Goal: Transaction & Acquisition: Purchase product/service

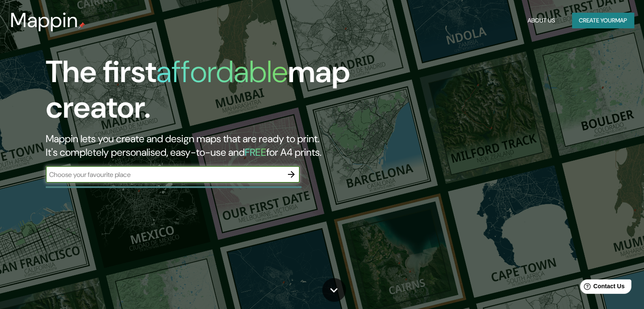
click at [170, 178] on input "text" at bounding box center [164, 175] width 237 height 10
click at [149, 171] on input "text" at bounding box center [164, 175] width 237 height 10
paste input "[PERSON_NAME][GEOGRAPHIC_DATA], [GEOGRAPHIC_DATA][PERSON_NAME], [GEOGRAPHIC_DAT…"
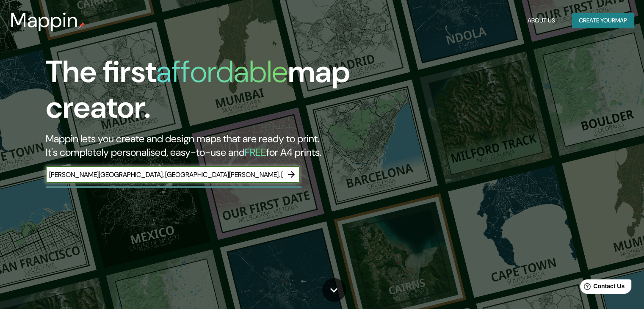
type input "[PERSON_NAME][GEOGRAPHIC_DATA], [GEOGRAPHIC_DATA][PERSON_NAME], [GEOGRAPHIC_DAT…"
click at [293, 173] on icon "button" at bounding box center [291, 174] width 7 height 7
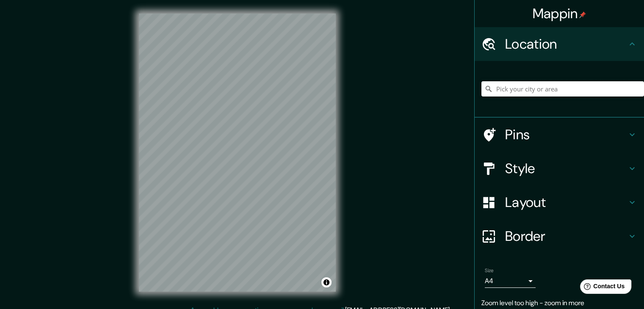
click at [587, 92] on input "Pick your city or area" at bounding box center [562, 88] width 162 height 15
paste input "[GEOGRAPHIC_DATA]"
type input "Noord, [GEOGRAPHIC_DATA], [GEOGRAPHIC_DATA], [GEOGRAPHIC_DATA]"
click at [354, 144] on div "Mappin Location [GEOGRAPHIC_DATA], [GEOGRAPHIC_DATA], [GEOGRAPHIC_DATA], [GEOGR…" at bounding box center [322, 159] width 644 height 319
click at [276, 171] on div "© Mapbox © OpenStreetMap Improve this map" at bounding box center [237, 152] width 224 height 305
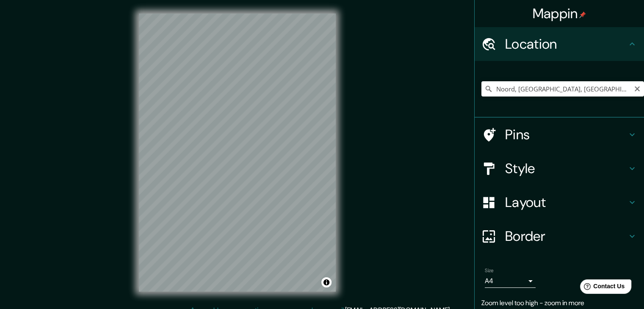
drag, startPoint x: 628, startPoint y: 89, endPoint x: 623, endPoint y: 87, distance: 5.0
click at [633, 87] on icon "Clear" at bounding box center [636, 88] width 7 height 7
click at [603, 90] on input "Pick your city or area" at bounding box center [562, 88] width 162 height 15
type input "Zapopan, [GEOGRAPHIC_DATA], [GEOGRAPHIC_DATA]"
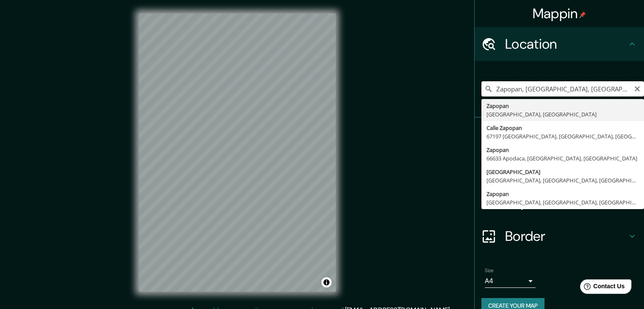
click at [626, 86] on input "Zapopan, [GEOGRAPHIC_DATA], [GEOGRAPHIC_DATA]" at bounding box center [562, 88] width 162 height 15
click at [634, 90] on icon "Clear" at bounding box center [636, 88] width 5 height 5
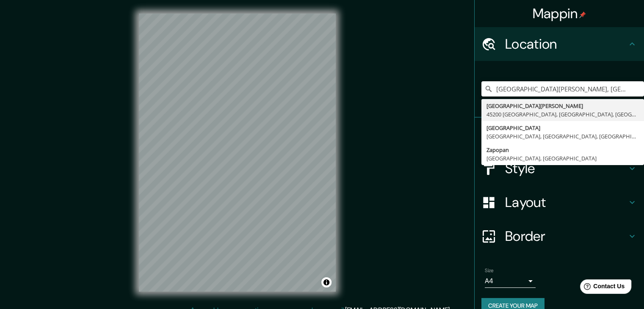
type input "[GEOGRAPHIC_DATA][PERSON_NAME], [GEOGRAPHIC_DATA], [GEOGRAPHIC_DATA], [GEOGRAPH…"
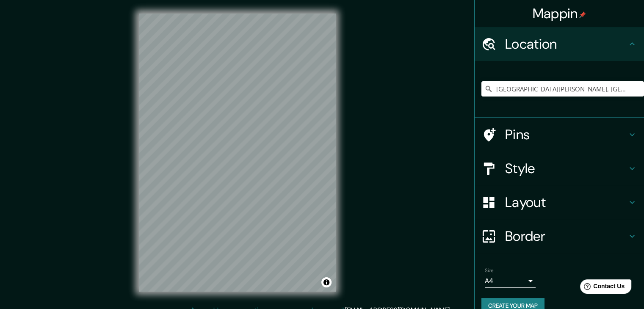
click at [137, 155] on div "© Mapbox © OpenStreetMap Improve this map" at bounding box center [237, 152] width 224 height 305
click at [564, 171] on h4 "Style" at bounding box center [566, 168] width 122 height 17
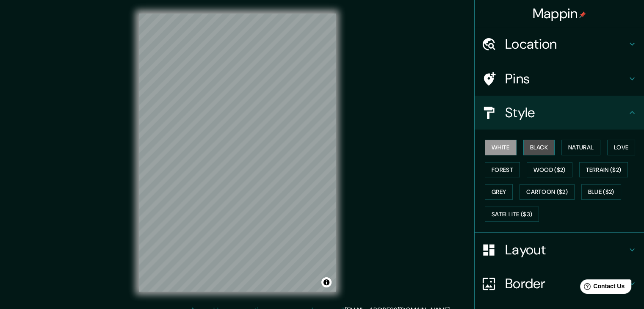
click at [542, 146] on button "Black" at bounding box center [539, 148] width 32 height 16
click at [493, 158] on div "White Black Natural Love Forest Wood ($2) Terrain ($2) Grey Cartoon ($2) Blue (…" at bounding box center [562, 180] width 162 height 89
click at [495, 171] on button "Forest" at bounding box center [502, 170] width 35 height 16
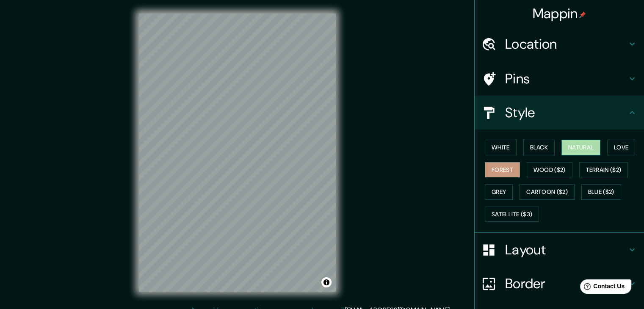
click at [564, 150] on button "Natural" at bounding box center [580, 148] width 39 height 16
click at [617, 148] on button "Love" at bounding box center [621, 148] width 28 height 16
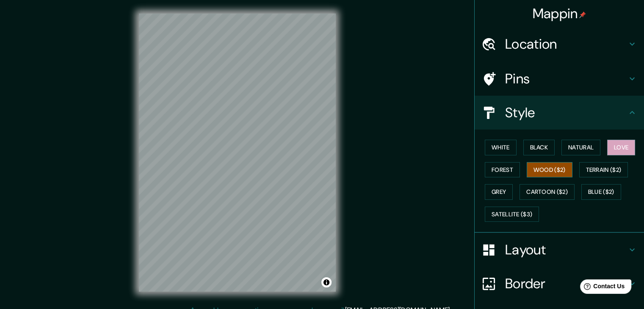
click at [560, 171] on button "Wood ($2)" at bounding box center [549, 170] width 46 height 16
click at [492, 141] on button "White" at bounding box center [501, 148] width 32 height 16
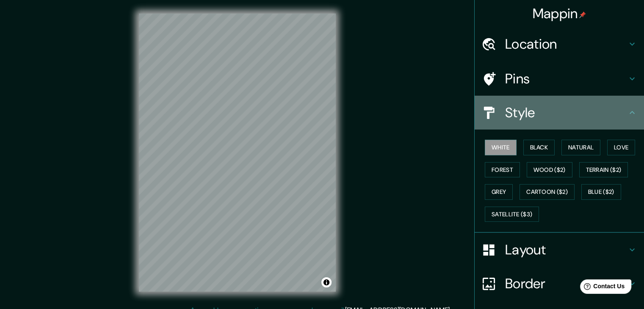
drag, startPoint x: 564, startPoint y: 122, endPoint x: 564, endPoint y: 129, distance: 7.2
click at [564, 121] on div "Style" at bounding box center [558, 113] width 169 height 34
click at [627, 109] on icon at bounding box center [632, 112] width 10 height 10
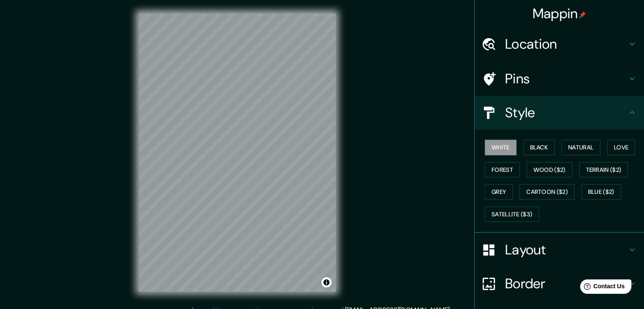
click at [628, 77] on icon at bounding box center [632, 79] width 10 height 10
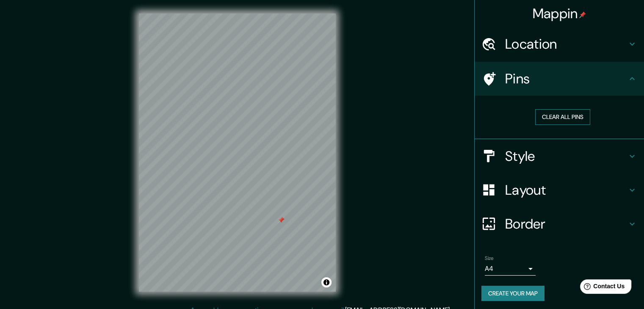
click at [555, 115] on button "Clear all pins" at bounding box center [562, 117] width 55 height 16
drag, startPoint x: 573, startPoint y: 116, endPoint x: 397, endPoint y: 114, distance: 175.6
click at [571, 114] on button "Clear all pins" at bounding box center [562, 117] width 55 height 16
click at [541, 38] on h4 "Location" at bounding box center [566, 44] width 122 height 17
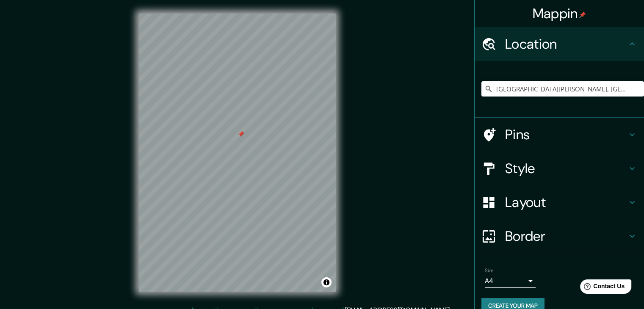
click at [542, 37] on h4 "Location" at bounding box center [566, 44] width 122 height 17
click at [627, 47] on icon at bounding box center [632, 44] width 10 height 10
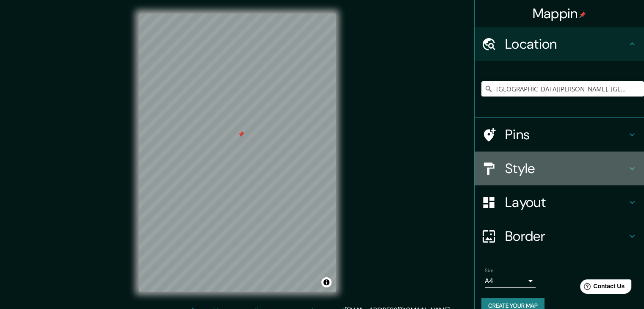
click at [627, 166] on icon at bounding box center [632, 168] width 10 height 10
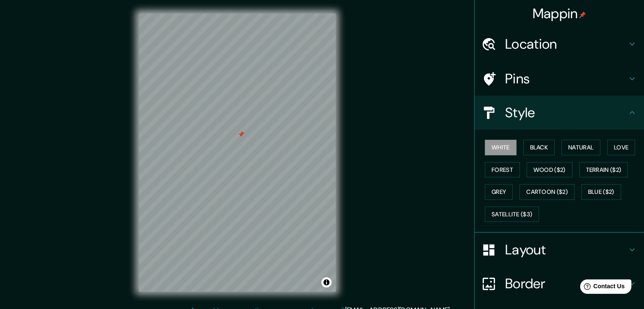
drag, startPoint x: 626, startPoint y: 251, endPoint x: 624, endPoint y: 244, distance: 7.9
click at [627, 251] on icon at bounding box center [632, 250] width 10 height 10
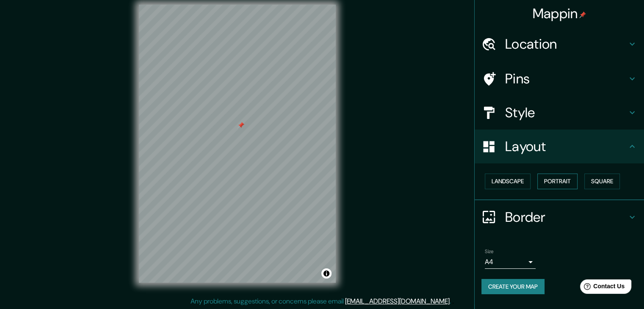
scroll to position [10, 0]
click at [521, 179] on button "Landscape" at bounding box center [508, 181] width 46 height 16
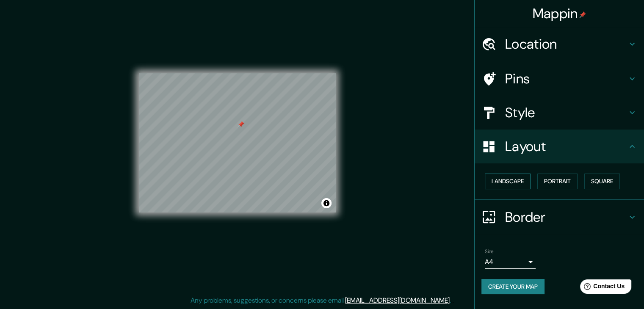
click at [521, 179] on button "Landscape" at bounding box center [508, 181] width 46 height 16
click at [551, 181] on button "Portrait" at bounding box center [557, 181] width 40 height 16
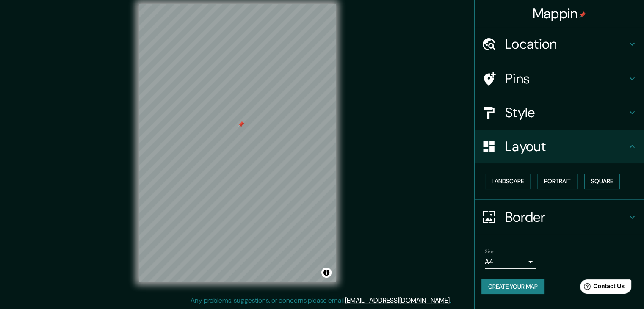
click at [600, 178] on button "Square" at bounding box center [602, 181] width 36 height 16
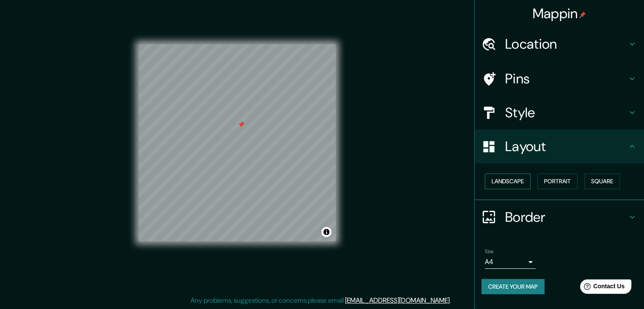
click at [525, 181] on button "Landscape" at bounding box center [508, 181] width 46 height 16
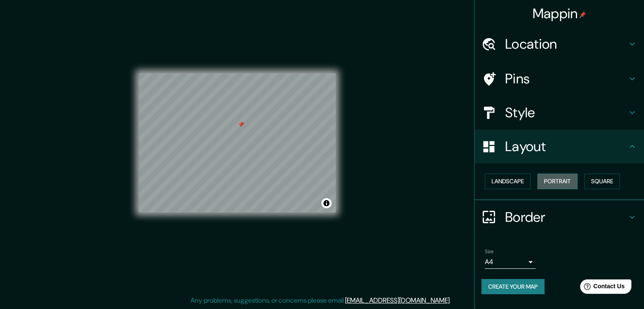
click at [555, 183] on button "Portrait" at bounding box center [557, 181] width 40 height 16
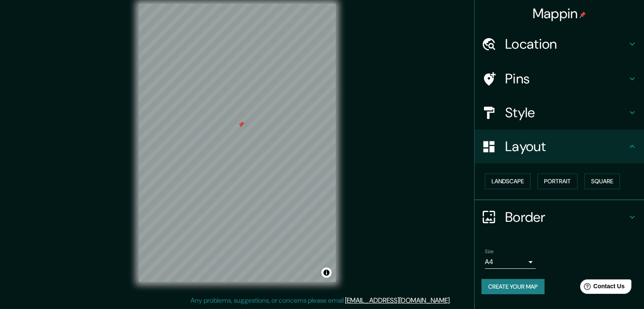
click at [603, 224] on h4 "Border" at bounding box center [566, 217] width 122 height 17
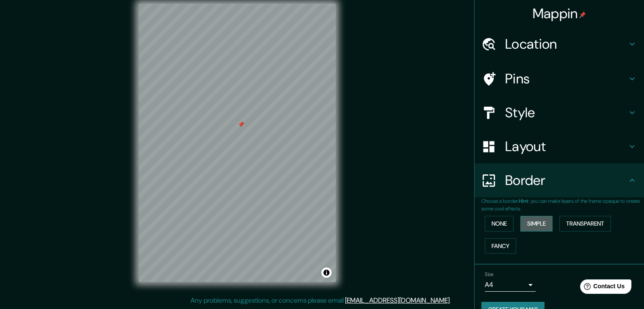
click at [520, 222] on button "Simple" at bounding box center [536, 224] width 32 height 16
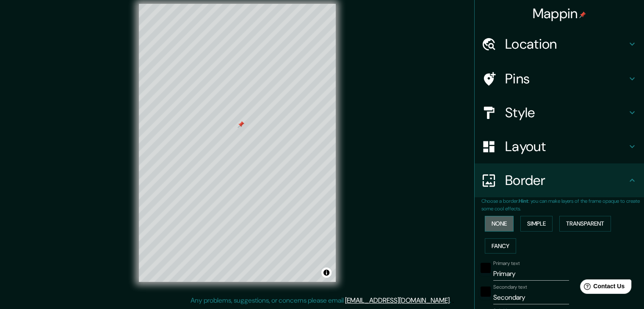
click at [501, 222] on button "None" at bounding box center [499, 224] width 29 height 16
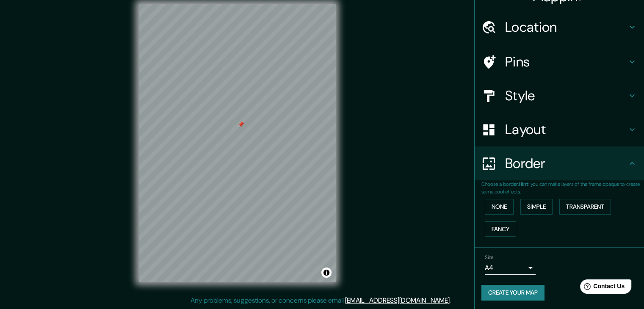
scroll to position [18, 0]
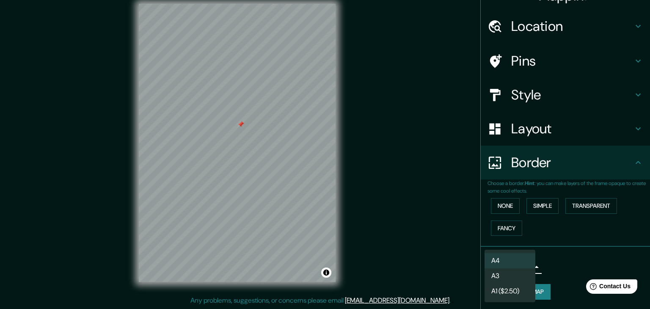
click at [523, 265] on body "Mappin Location [GEOGRAPHIC_DATA][PERSON_NAME], [GEOGRAPHIC_DATA], [GEOGRAPHIC_…" at bounding box center [325, 144] width 650 height 309
click at [531, 259] on li "A4" at bounding box center [510, 260] width 51 height 15
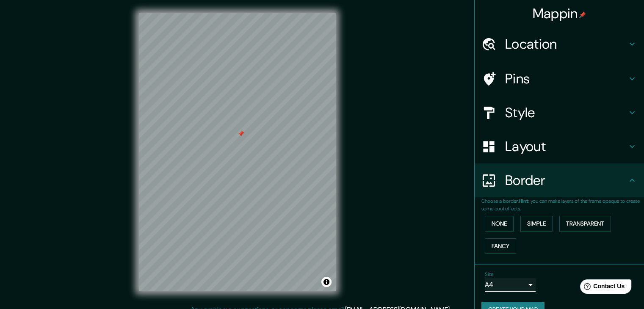
scroll to position [0, 0]
click at [326, 281] on button "Toggle attribution" at bounding box center [326, 282] width 10 height 10
click at [544, 59] on div "Location" at bounding box center [558, 44] width 169 height 34
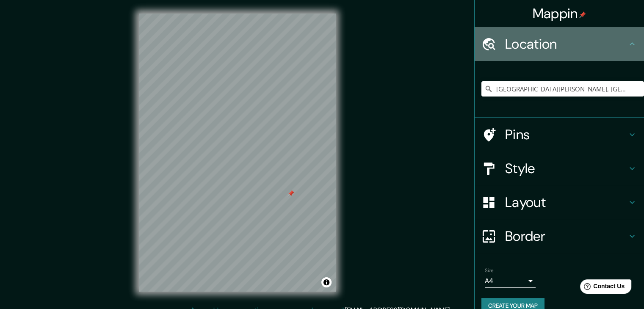
click at [548, 51] on h4 "Location" at bounding box center [566, 44] width 122 height 17
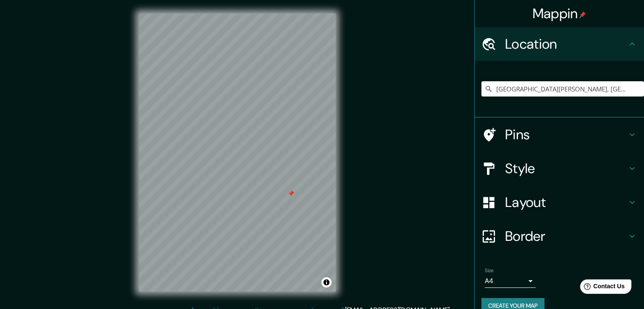
click at [631, 44] on div "Location" at bounding box center [558, 44] width 169 height 34
click at [625, 49] on div "Location" at bounding box center [558, 44] width 169 height 34
click at [627, 43] on icon at bounding box center [632, 44] width 10 height 10
click at [628, 137] on icon at bounding box center [632, 134] width 10 height 10
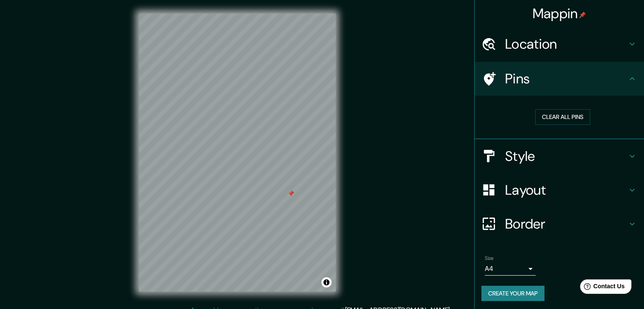
click at [628, 161] on div "Style" at bounding box center [558, 156] width 169 height 34
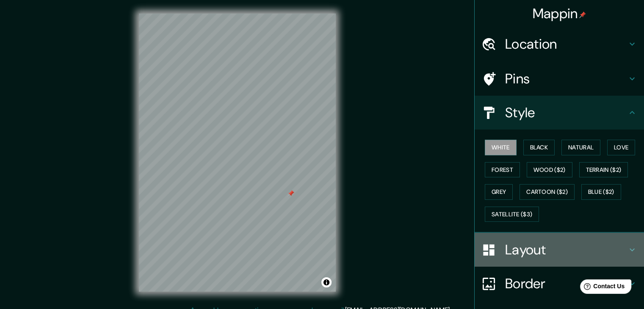
click at [627, 252] on icon at bounding box center [632, 250] width 10 height 10
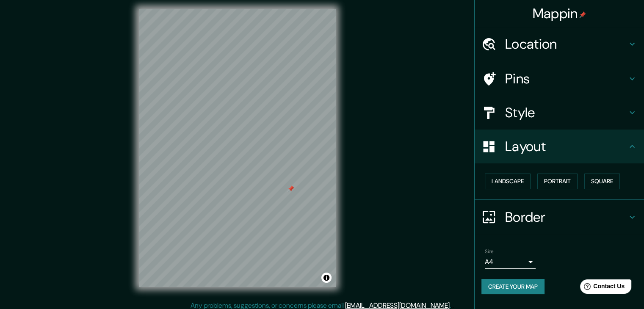
scroll to position [10, 0]
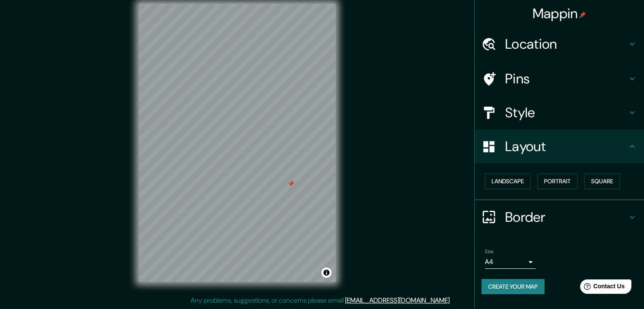
click at [628, 210] on div "Border" at bounding box center [558, 217] width 169 height 34
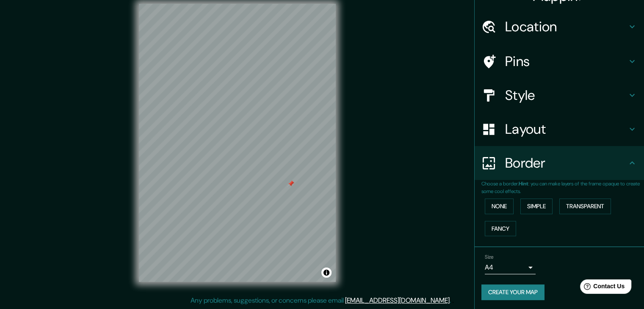
scroll to position [18, 0]
click at [596, 199] on button "Transparent" at bounding box center [585, 206] width 52 height 16
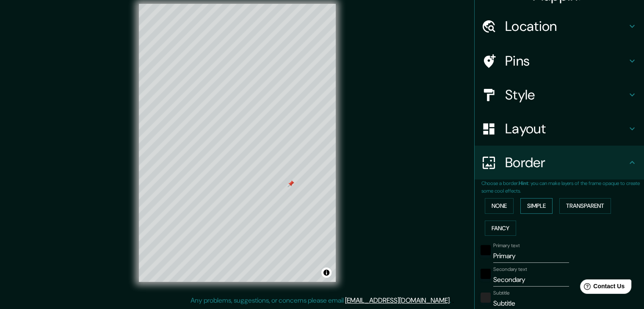
click at [545, 204] on button "Simple" at bounding box center [536, 206] width 32 height 16
click at [502, 227] on button "Fancy" at bounding box center [500, 228] width 31 height 16
click at [496, 212] on button "None" at bounding box center [499, 206] width 29 height 16
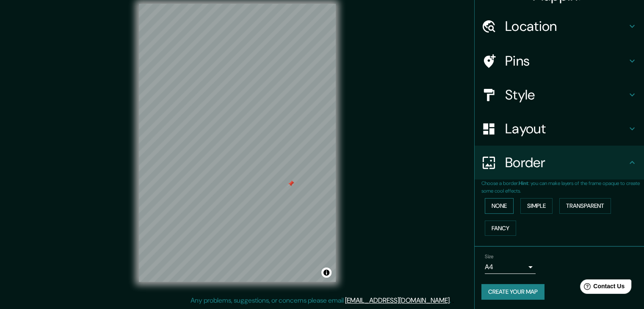
click at [503, 212] on button "None" at bounding box center [499, 206] width 29 height 16
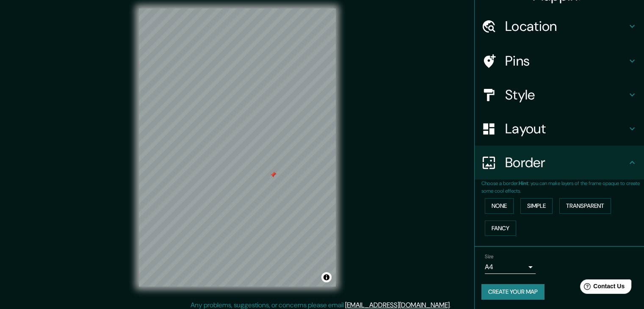
scroll to position [0, 0]
